Goal: Find specific page/section

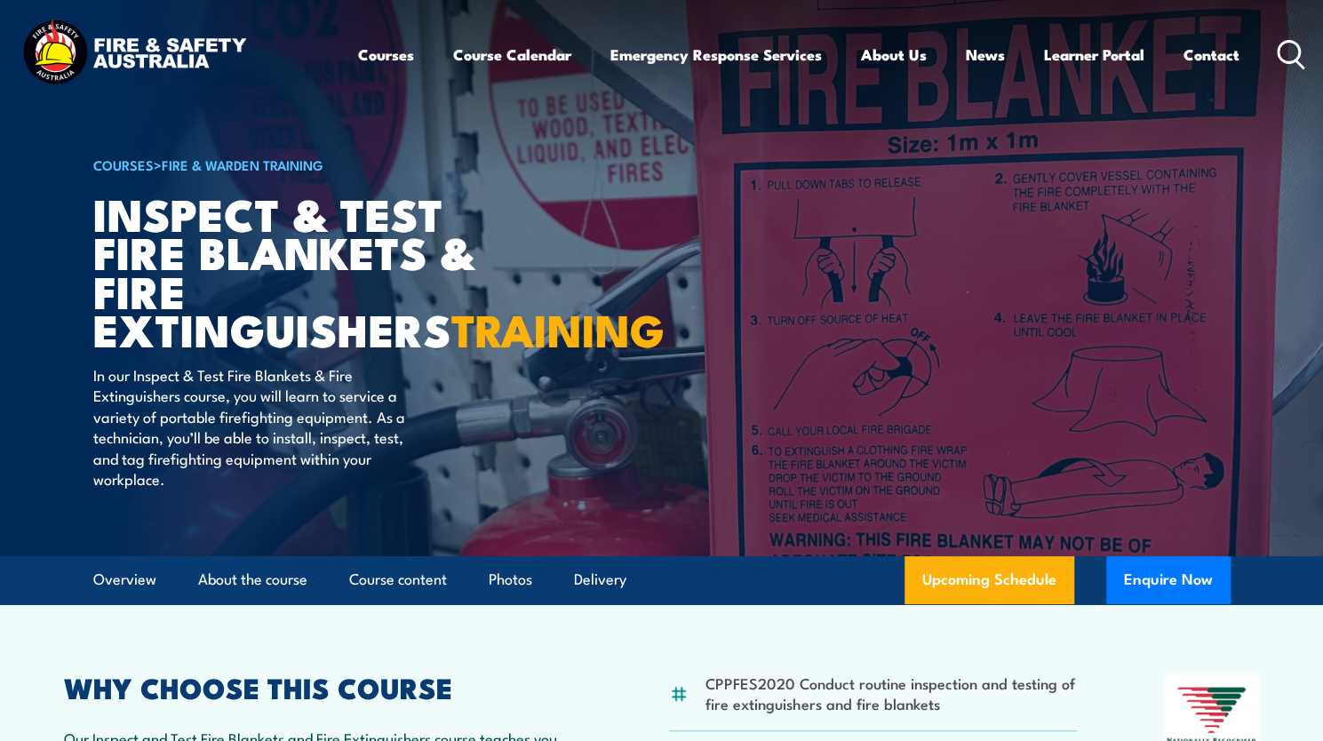
click at [1204, 53] on link "Contact" at bounding box center [1211, 54] width 56 height 47
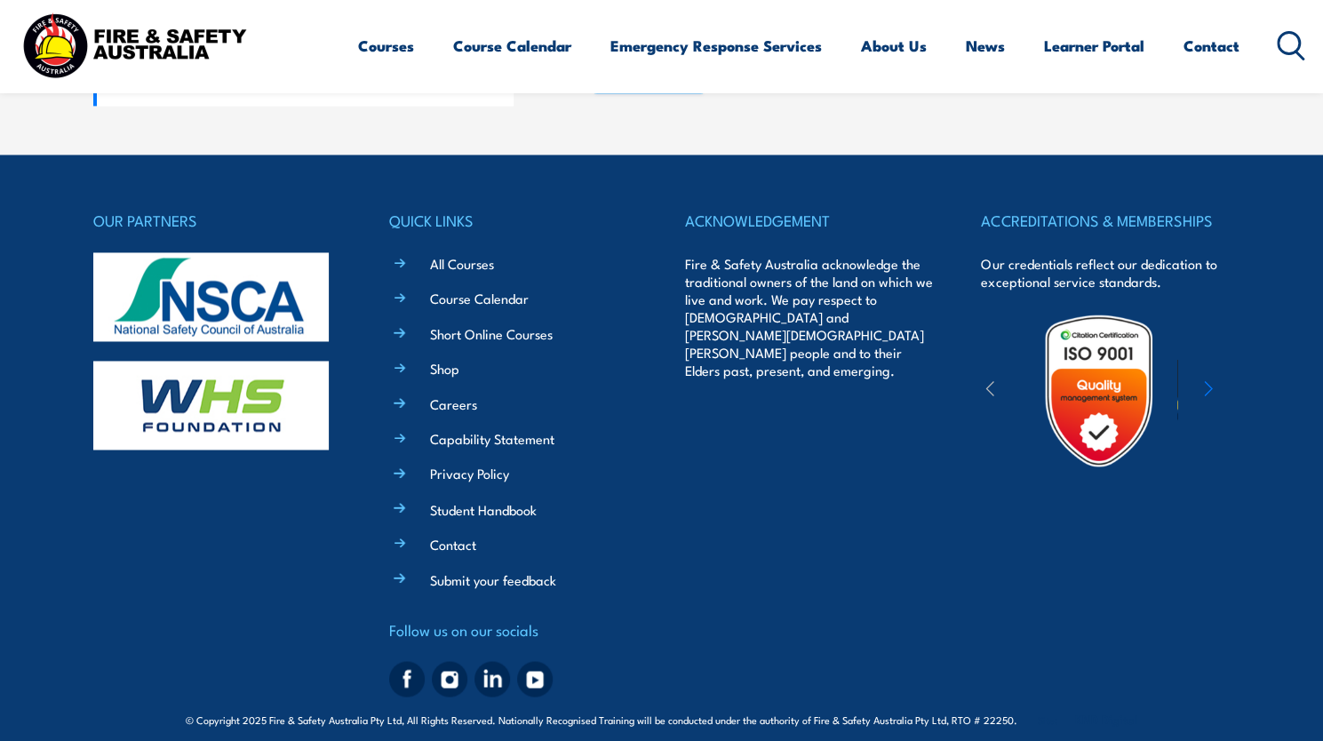
scroll to position [1484, 0]
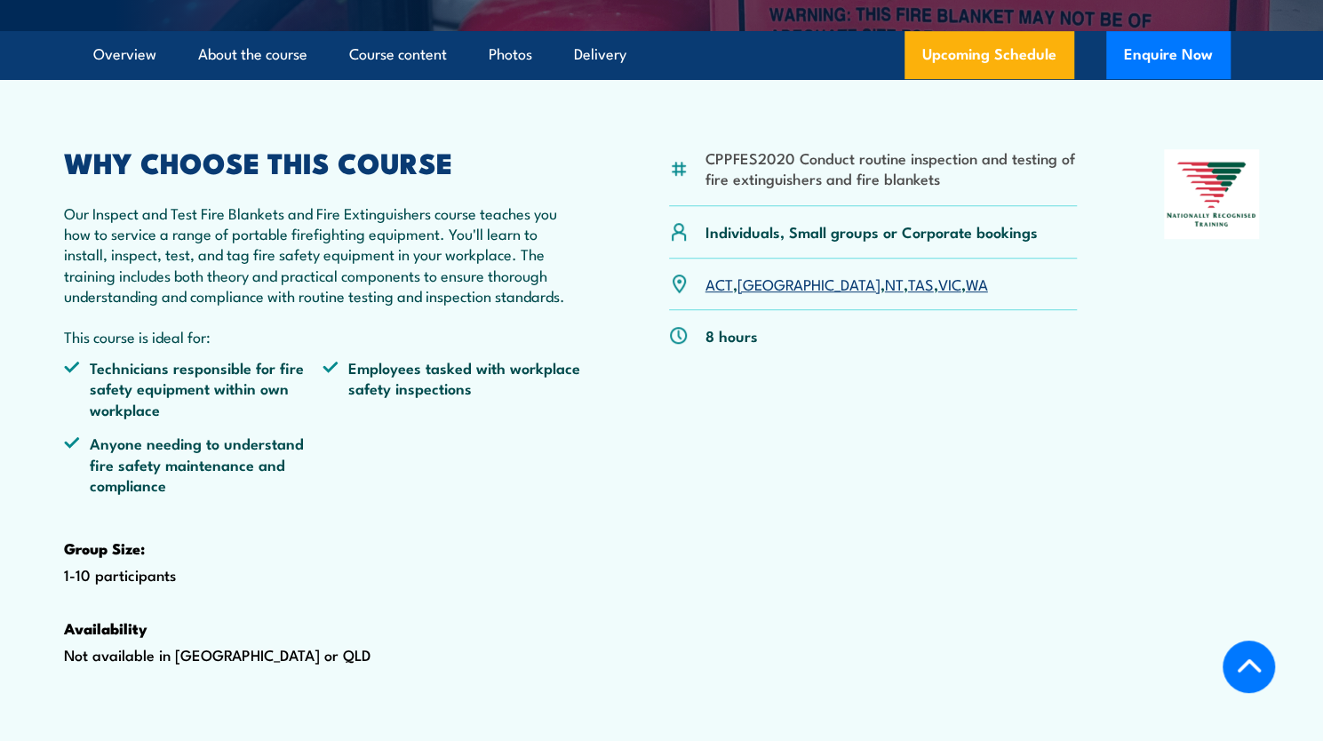
scroll to position [533, 0]
